Goal: Transaction & Acquisition: Subscribe to service/newsletter

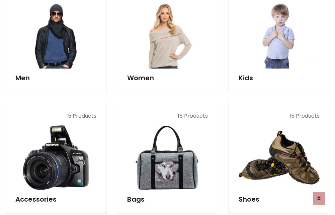
scroll to position [485, 0]
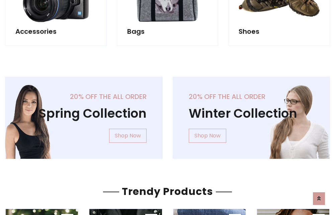
click at [167, 115] on div "20% off the all order Winter Collection Shop Now" at bounding box center [250, 123] width 167 height 93
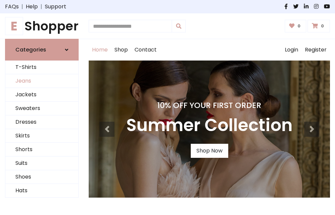
click at [42, 81] on link "Jeans" at bounding box center [41, 81] width 73 height 14
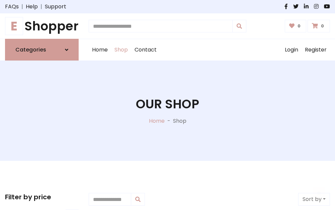
scroll to position [211, 0]
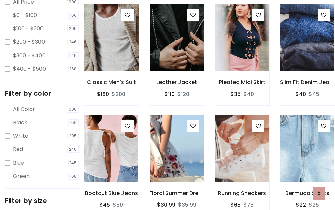
click at [111, 52] on img at bounding box center [111, 37] width 65 height 160
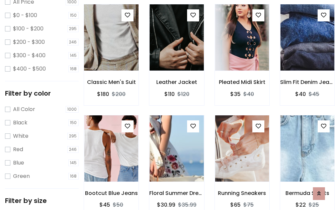
scroll to position [196, 0]
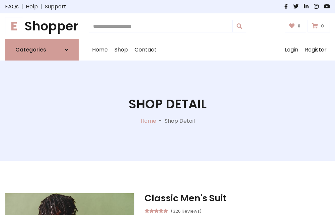
scroll to position [72, 0]
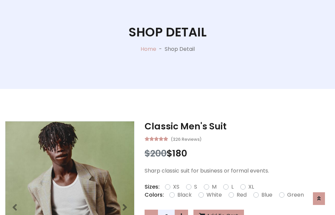
click at [240, 195] on label "Red" at bounding box center [241, 195] width 10 height 8
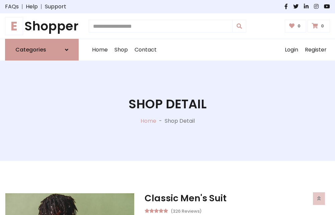
scroll to position [72, 0]
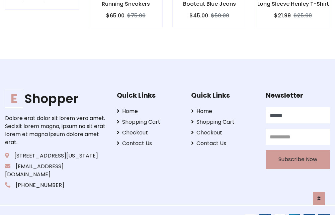
scroll to position [660, 0]
type input "******"
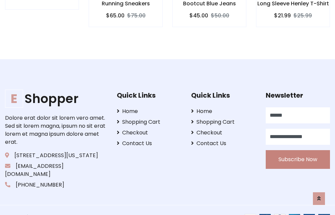
type input "**********"
click at [297, 151] on button "Subscribe Now" at bounding box center [297, 159] width 64 height 19
